Goal: Transaction & Acquisition: Purchase product/service

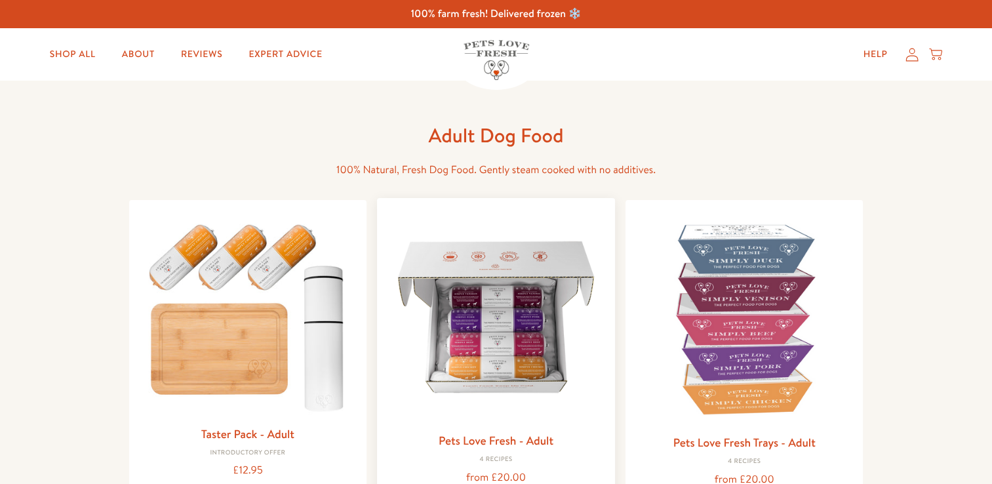
click at [485, 353] on img at bounding box center [496, 317] width 217 height 217
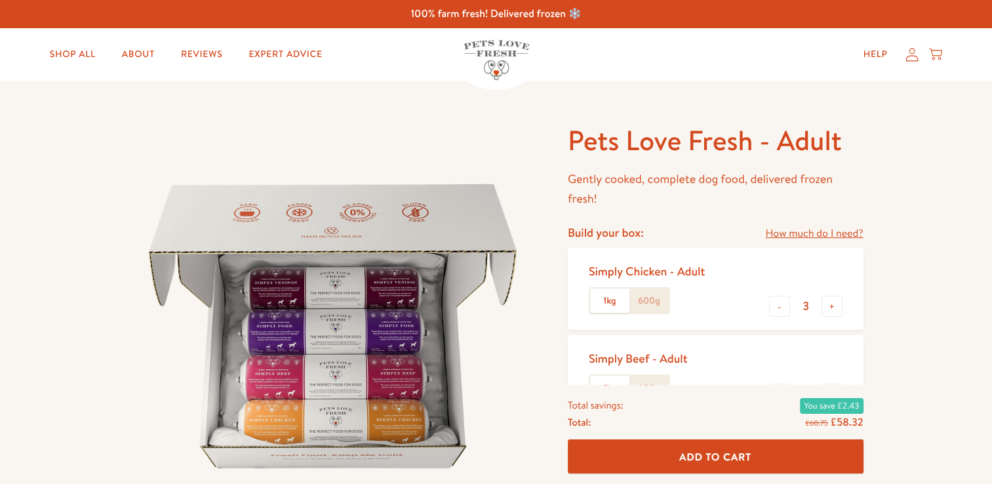
scroll to position [111, 0]
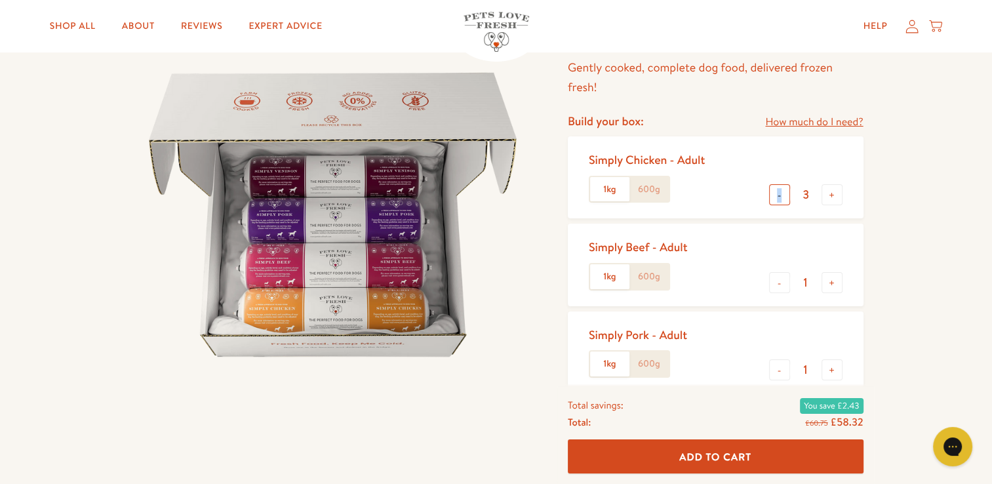
drag, startPoint x: 784, startPoint y: 203, endPoint x: 775, endPoint y: 184, distance: 21.7
click at [775, 184] on div "- 3 +" at bounding box center [805, 196] width 73 height 24
click at [775, 184] on div "Simply Chicken - Adult 1kg 600g - 3 +" at bounding box center [716, 177] width 296 height 82
click at [775, 184] on button "-" at bounding box center [779, 194] width 21 height 21
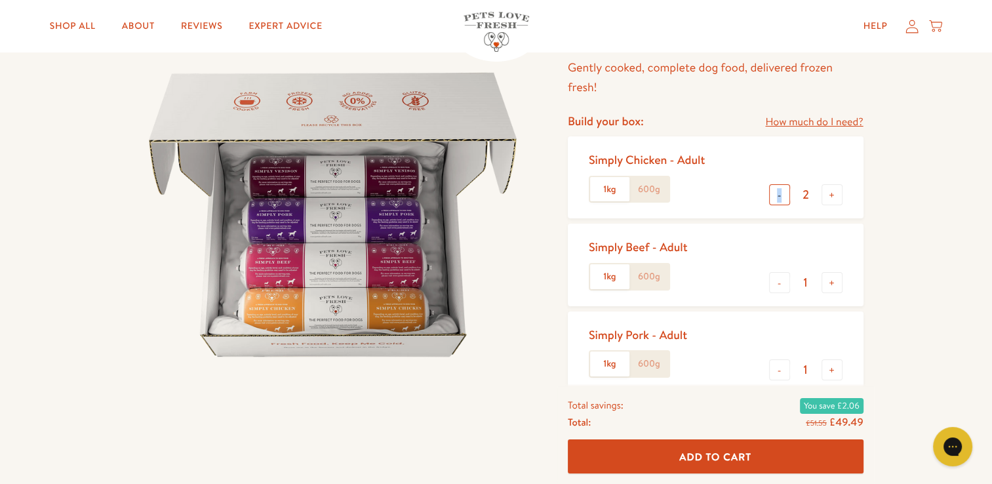
click at [775, 184] on div "Simply Chicken - Adult 1kg 600g - 2 +" at bounding box center [716, 177] width 296 height 82
click at [781, 195] on button "-" at bounding box center [779, 194] width 21 height 21
type input "0"
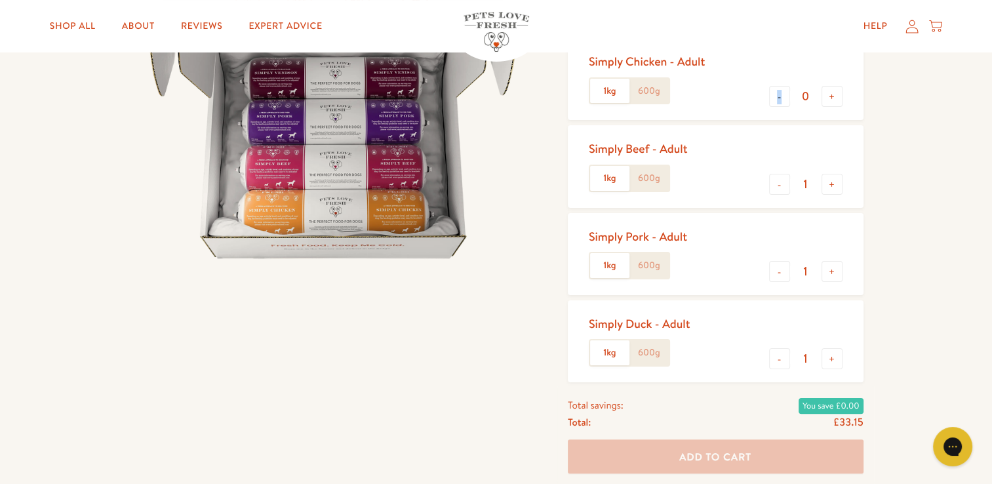
scroll to position [230, 0]
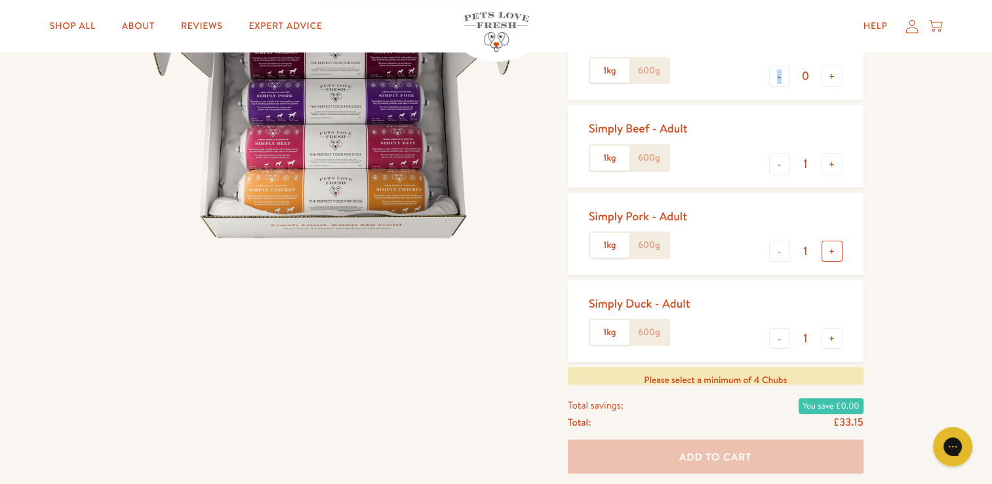
click at [829, 253] on button "+" at bounding box center [832, 251] width 21 height 21
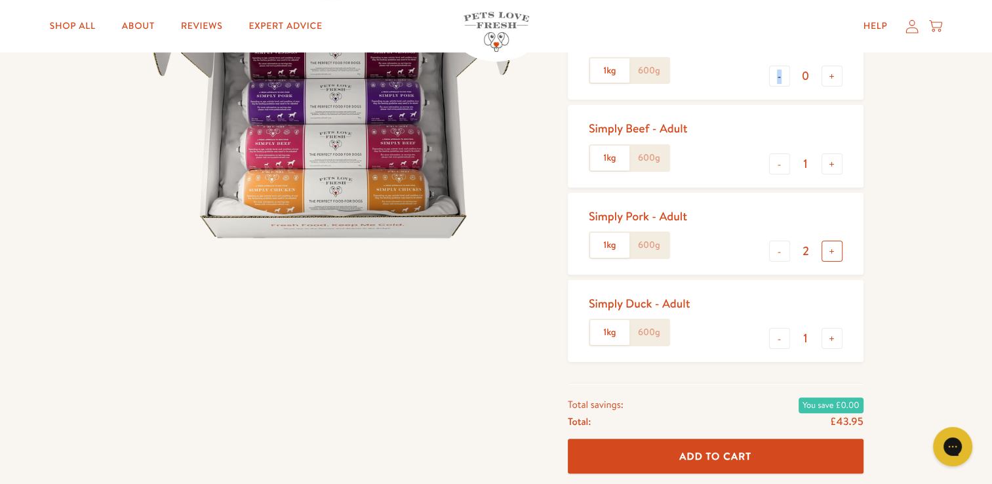
click at [829, 253] on button "+" at bounding box center [832, 251] width 21 height 21
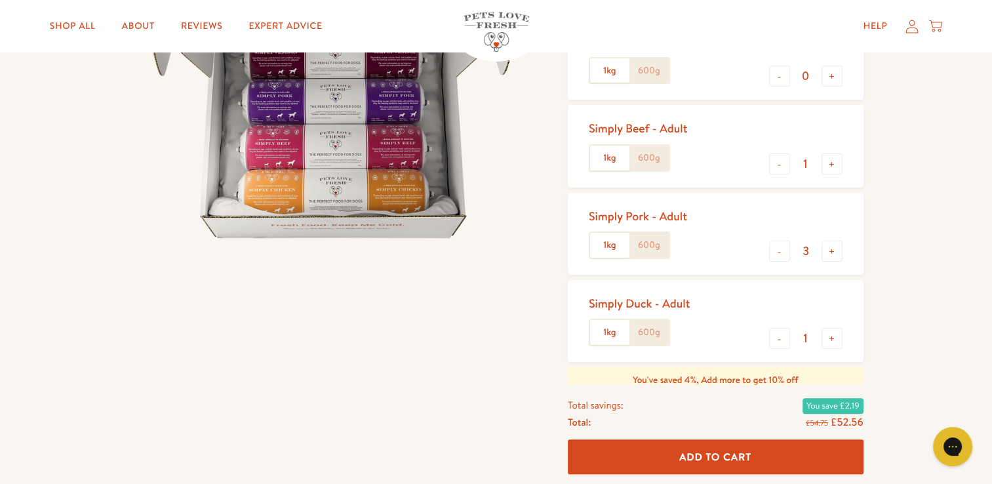
drag, startPoint x: 829, startPoint y: 253, endPoint x: 942, endPoint y: 274, distance: 115.4
click at [942, 274] on div "Pets Love Fresh - Adult Gently cooked, complete dog food, delivered frozen fres…" at bounding box center [496, 282] width 992 height 864
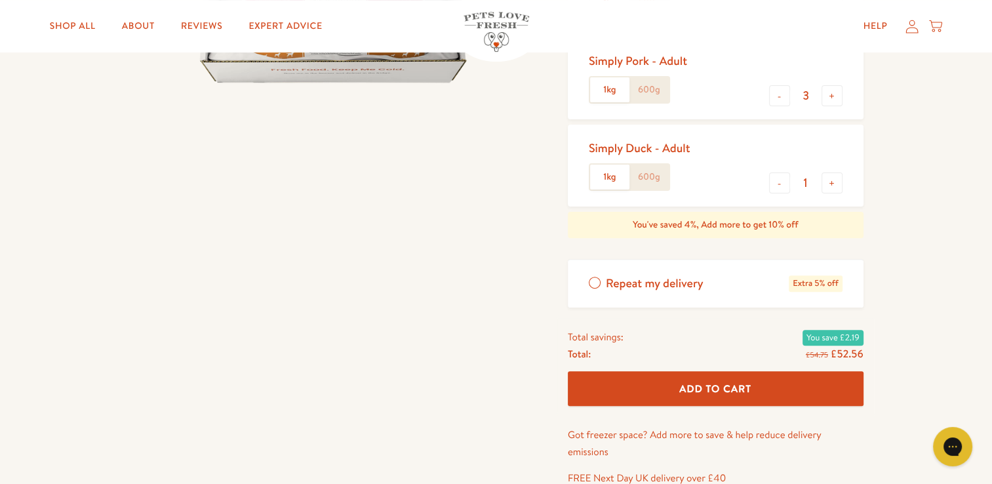
click at [675, 279] on span "Repeat my delivery" at bounding box center [655, 283] width 98 height 16
click at [0, 0] on input "Repeat my delivery Extra 5% off" at bounding box center [0, 0] width 0 height 0
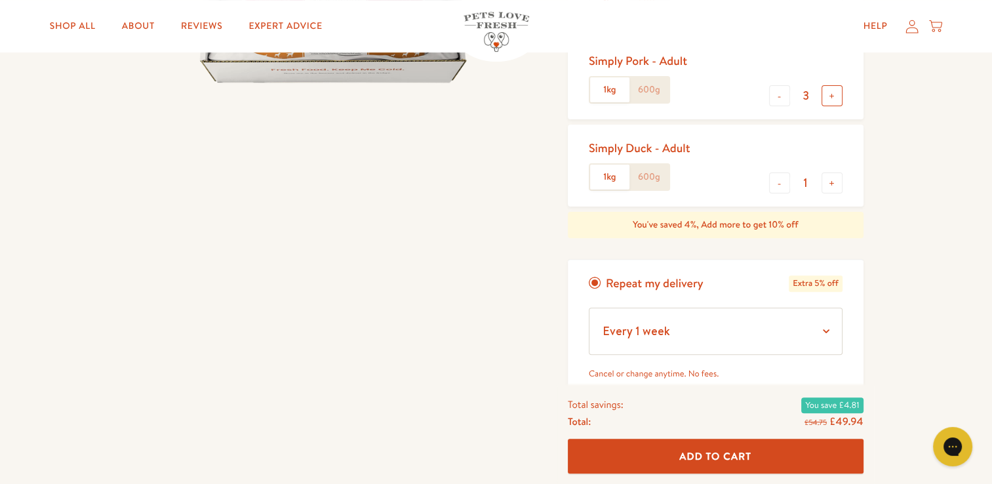
click at [830, 94] on button "+" at bounding box center [832, 95] width 21 height 21
type input "4"
click at [777, 193] on button "-" at bounding box center [779, 182] width 21 height 21
type input "0"
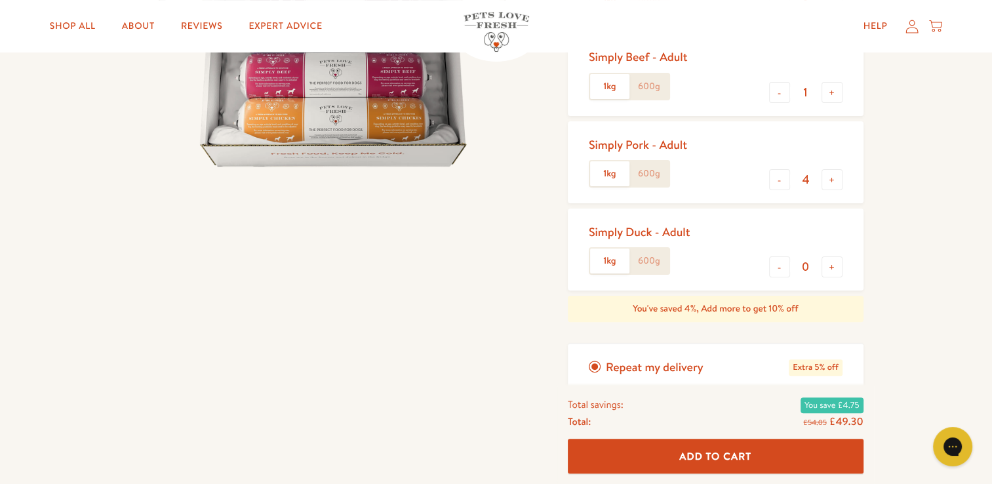
scroll to position [302, 0]
click at [777, 185] on button "-" at bounding box center [779, 179] width 21 height 21
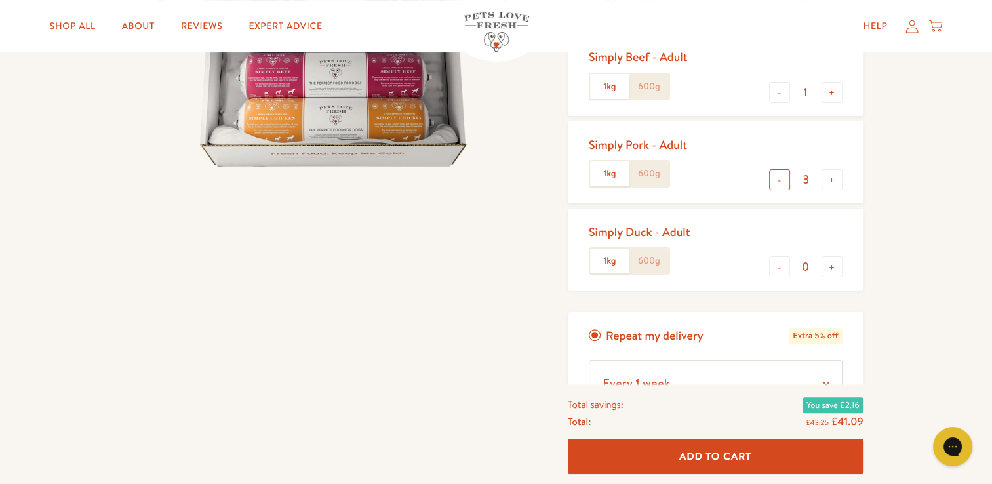
click at [777, 185] on button "-" at bounding box center [779, 179] width 21 height 21
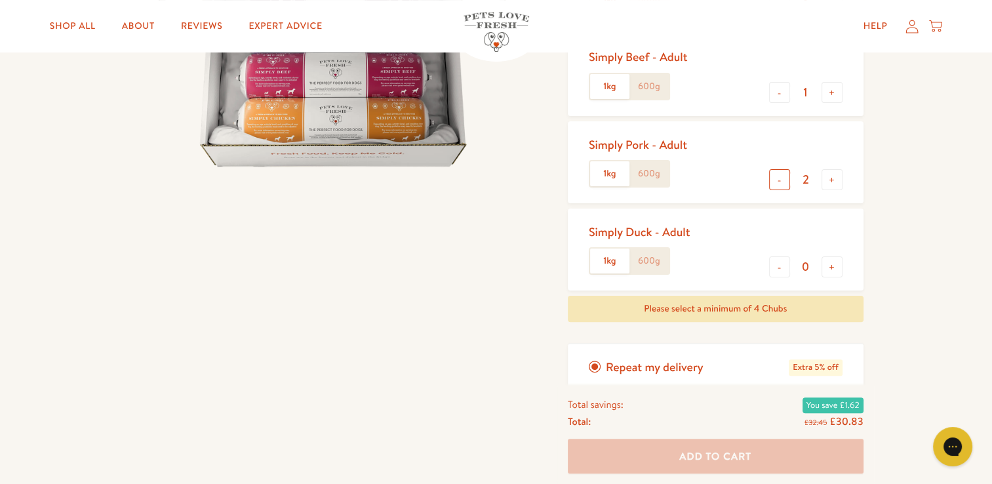
click at [777, 185] on button "-" at bounding box center [779, 179] width 21 height 21
type input "1"
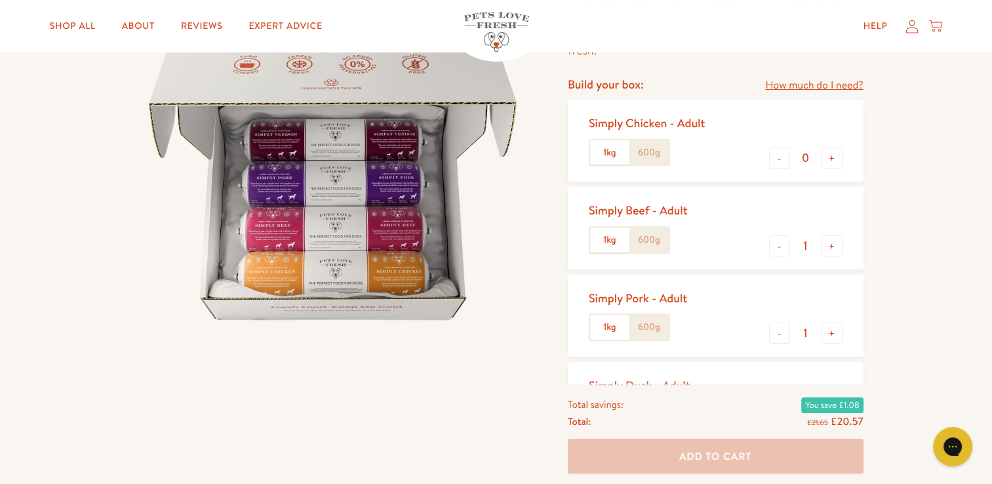
scroll to position [147, 0]
click at [824, 165] on button "+" at bounding box center [832, 159] width 21 height 21
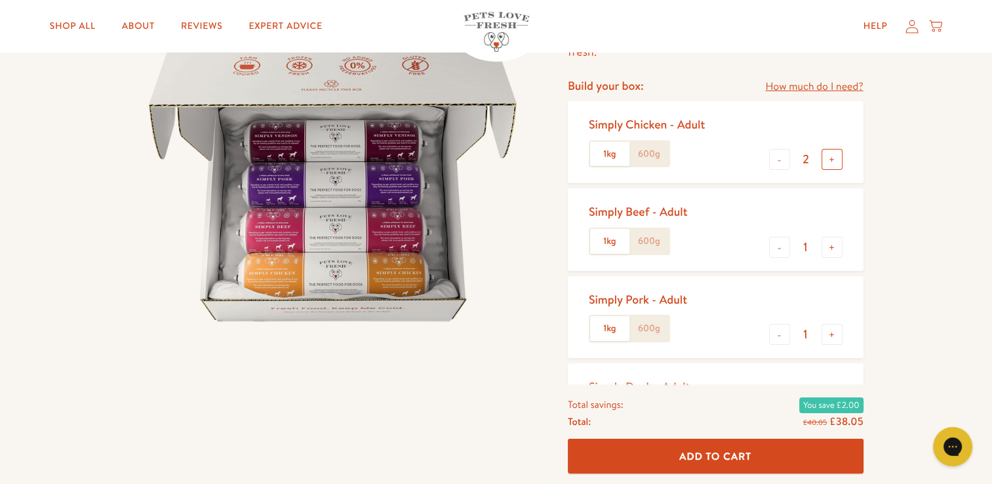
click at [824, 165] on button "+" at bounding box center [832, 159] width 21 height 21
type input "3"
